Goal: Task Accomplishment & Management: Complete application form

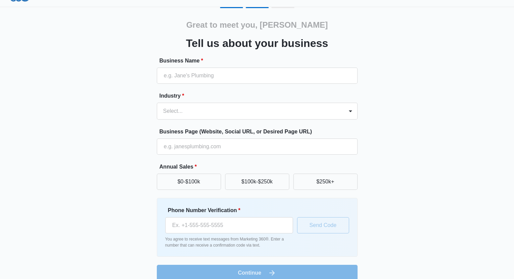
scroll to position [23, 0]
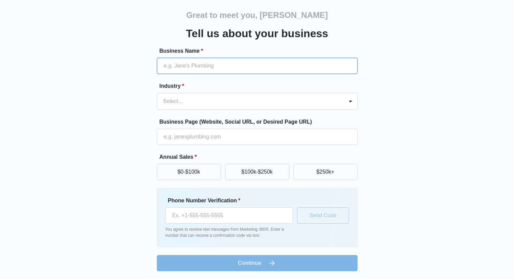
click at [228, 64] on input "Business Name *" at bounding box center [257, 66] width 201 height 16
type input "MG Concrete LLC"
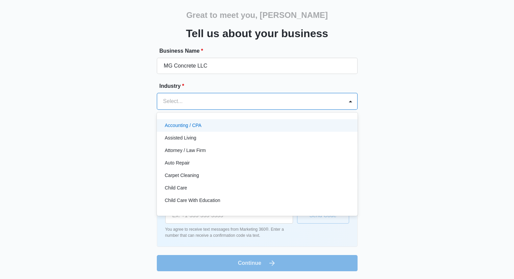
click at [226, 103] on div at bounding box center [249, 101] width 172 height 9
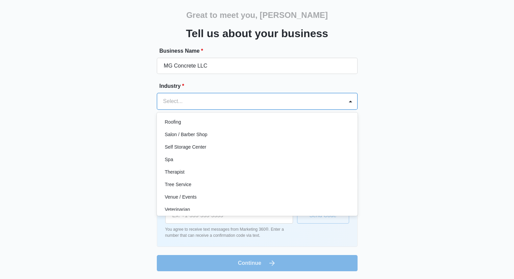
scroll to position [522, 0]
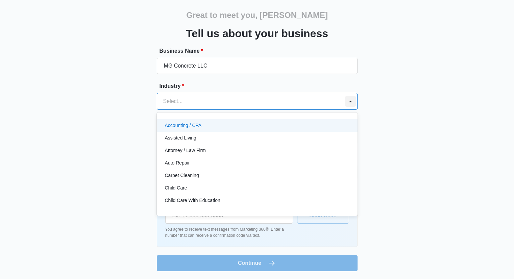
click at [352, 101] on div at bounding box center [350, 101] width 11 height 11
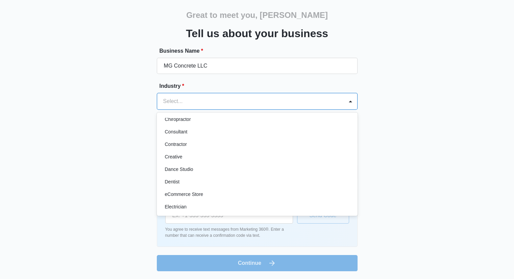
scroll to position [95, 0]
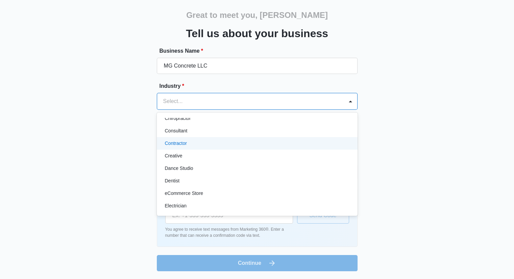
click at [185, 142] on p "Contractor" at bounding box center [176, 143] width 22 height 7
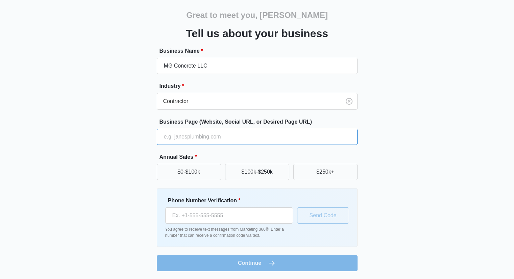
click at [208, 134] on input "Business Page (Website, Social URL, or Desired Page URL)" at bounding box center [257, 137] width 201 height 16
type input "mgconcretelasvegas.com"
click at [261, 172] on button "$100k-$250k" at bounding box center [257, 172] width 64 height 16
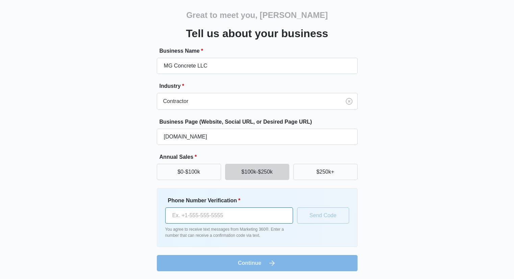
click at [252, 213] on input "Phone Number Verification *" at bounding box center [229, 215] width 128 height 16
type input "(702) 684-3462"
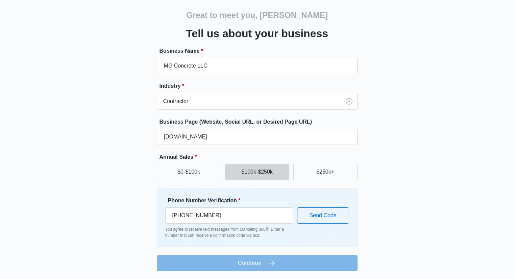
click at [298, 261] on form "Business Name * MG Concrete LLC Industry * Contractor Business Page (Website, S…" at bounding box center [257, 159] width 201 height 224
click at [326, 220] on button "Send Code" at bounding box center [323, 215] width 52 height 16
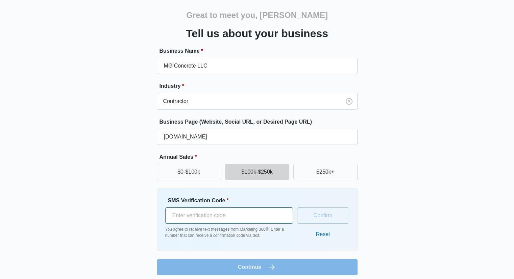
click at [266, 216] on input "SMS Verification Code *" at bounding box center [229, 215] width 128 height 16
type input "872087"
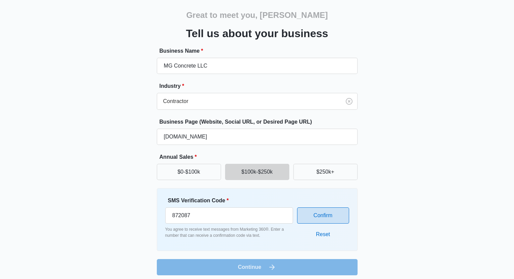
click at [322, 217] on button "Confirm" at bounding box center [323, 215] width 52 height 16
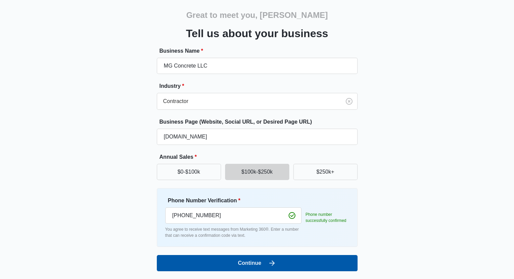
click at [297, 260] on button "Continue" at bounding box center [257, 263] width 201 height 16
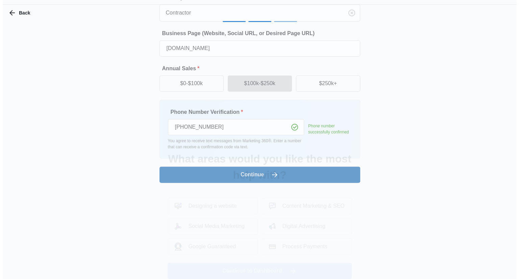
scroll to position [0, 0]
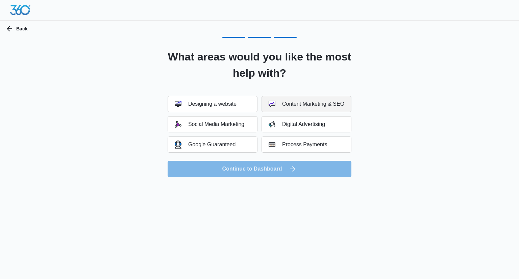
click at [288, 102] on div "Content Marketing & SEO" at bounding box center [307, 104] width 76 height 7
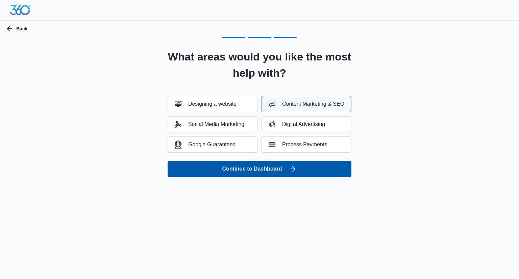
click at [257, 170] on button "Continue to Dashboard" at bounding box center [260, 169] width 184 height 16
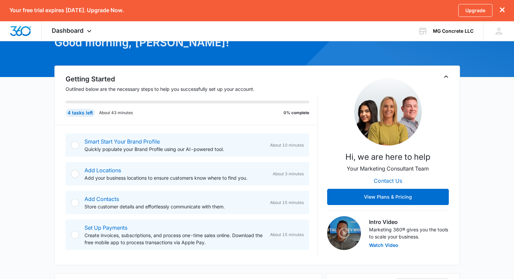
scroll to position [68, 0]
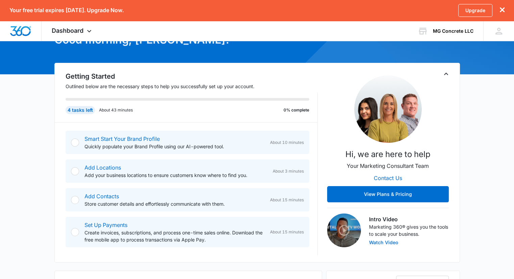
click at [381, 241] on button "Watch Video" at bounding box center [383, 242] width 29 height 5
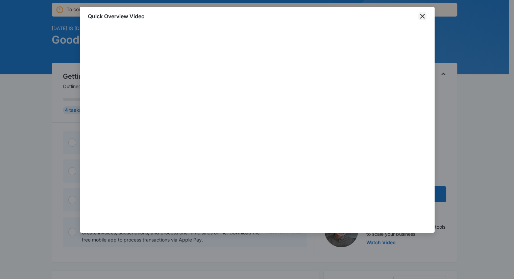
click at [422, 17] on icon "close" at bounding box center [422, 16] width 8 height 8
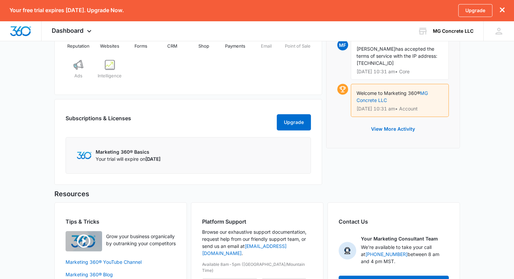
scroll to position [383, 0]
